Goal: Task Accomplishment & Management: Use online tool/utility

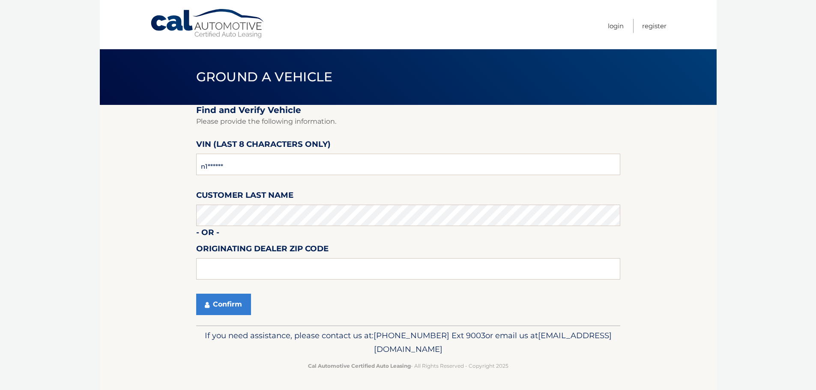
type input "n*******"
type input "N1084140"
click at [231, 307] on button "Confirm" at bounding box center [223, 304] width 55 height 21
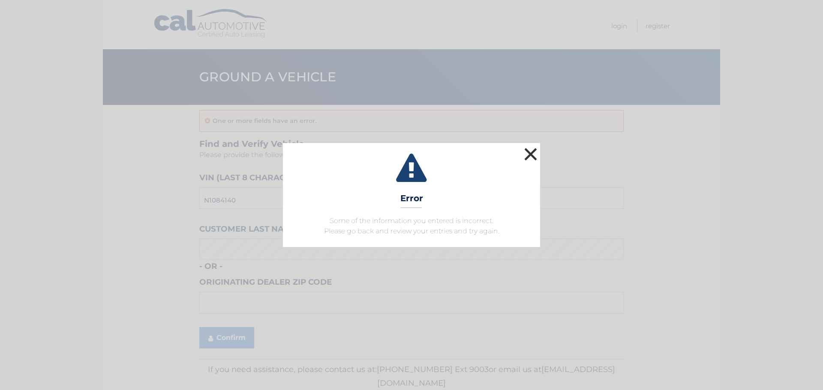
click at [532, 152] on button "×" at bounding box center [530, 154] width 17 height 17
